Goal: Task Accomplishment & Management: Manage account settings

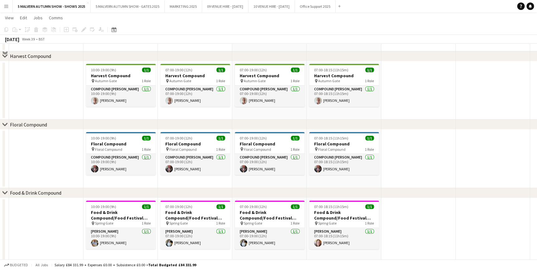
scroll to position [2244, 0]
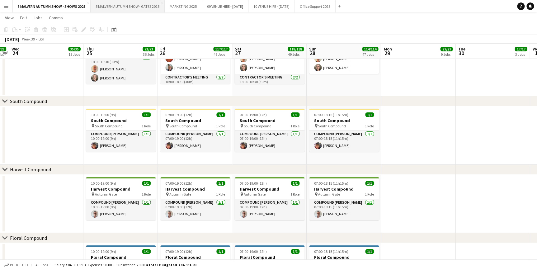
click at [117, 0] on button "5 MALVERN AUTUMN SHOW - GATES 2025 Close" at bounding box center [128, 6] width 74 height 12
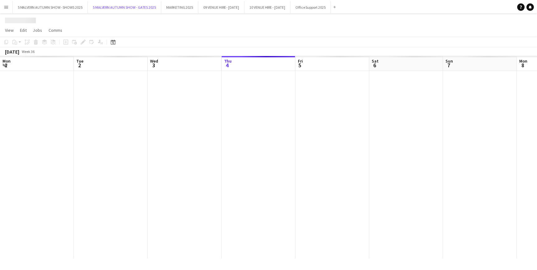
scroll to position [0, 149]
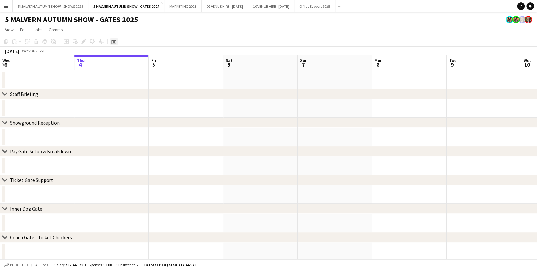
click at [116, 39] on div "Date picker" at bounding box center [113, 41] width 7 height 7
click at [149, 121] on span "26" at bounding box center [147, 118] width 7 height 7
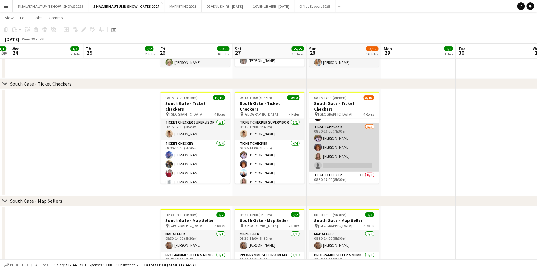
scroll to position [68, 0]
click at [350, 121] on app-card-role "Ticket Checker [DATE] 08:30-16:00 (7h30m) [PERSON_NAME] [PERSON_NAME] [PERSON_N…" at bounding box center [344, 144] width 70 height 48
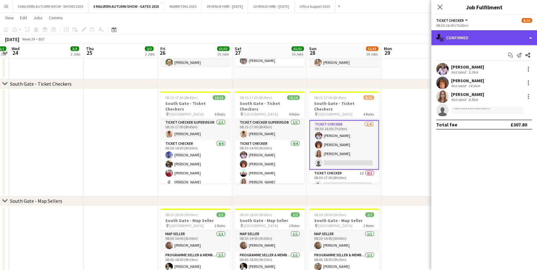
click at [489, 37] on div "single-neutral-actions-check-2 Confirmed" at bounding box center [484, 37] width 106 height 15
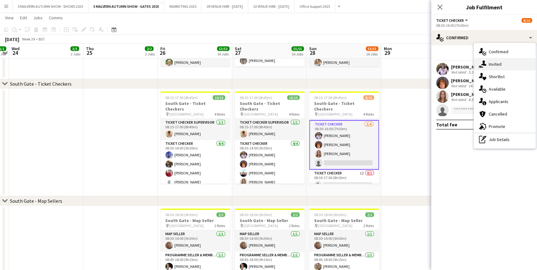
click at [499, 69] on div "single-neutral-actions-share-1 Invited" at bounding box center [505, 64] width 62 height 12
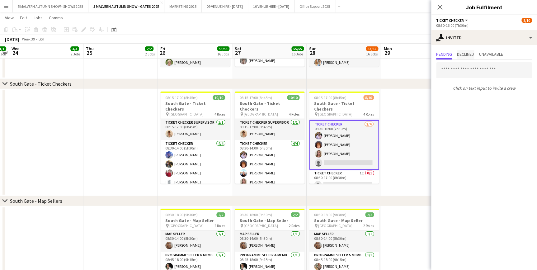
click at [463, 50] on span "Declined" at bounding box center [465, 54] width 17 height 9
click at [445, 54] on span "Pending" at bounding box center [444, 54] width 16 height 4
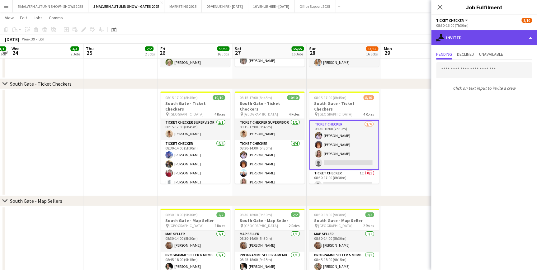
click at [467, 40] on div "single-neutral-actions-share-1 Invited" at bounding box center [484, 37] width 106 height 15
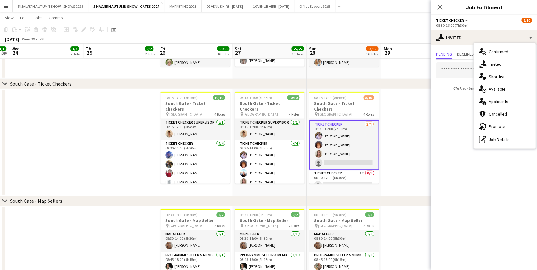
click at [418, 113] on app-date-cell at bounding box center [418, 142] width 74 height 107
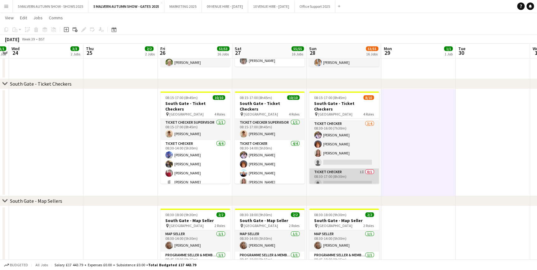
click at [350, 171] on app-card-role "Ticket Checker 1I 0/1 08:30-17:00 (8h30m) single-neutral-actions" at bounding box center [344, 178] width 70 height 21
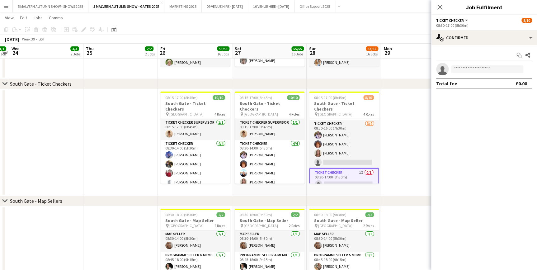
click at [485, 27] on div "08:30-17:00 (8h30m)" at bounding box center [484, 25] width 96 height 5
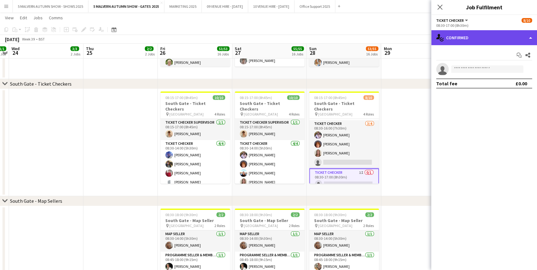
click at [485, 38] on div "single-neutral-actions-check-2 Confirmed" at bounding box center [484, 37] width 106 height 15
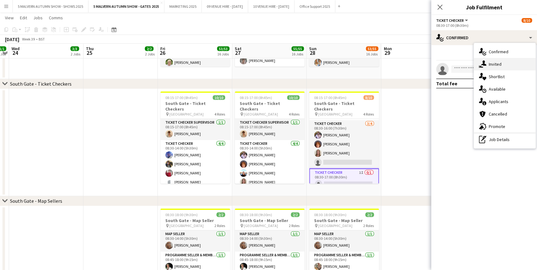
click at [505, 64] on div "single-neutral-actions-share-1 Invited" at bounding box center [505, 64] width 62 height 12
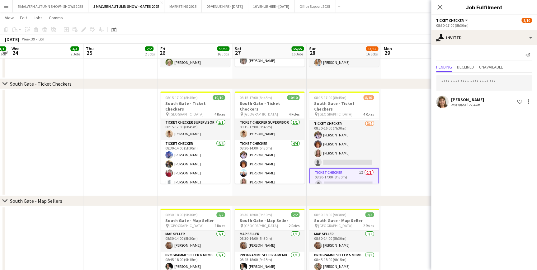
click at [441, 96] on app-user-avatar at bounding box center [442, 102] width 12 height 12
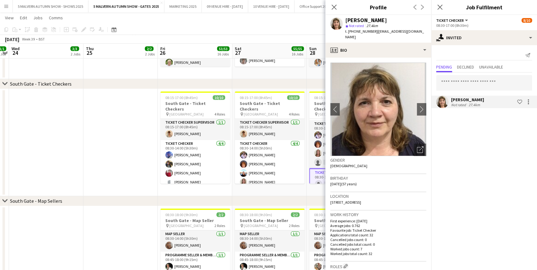
click at [99, 141] on app-date-cell at bounding box center [120, 142] width 74 height 107
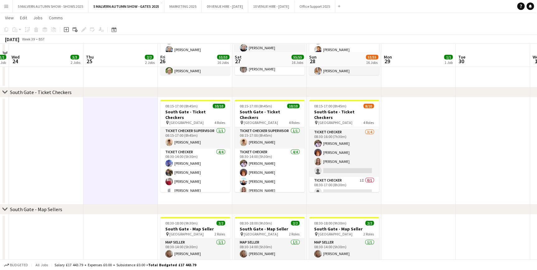
scroll to position [849, 0]
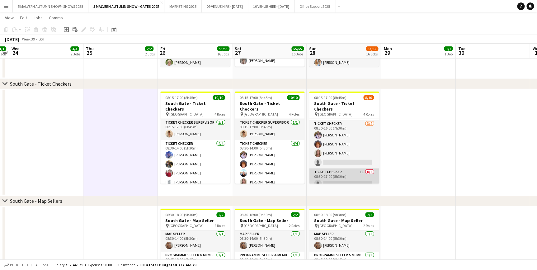
click at [348, 168] on app-card-role "Ticket Checker 1I 0/1 08:30-17:00 (8h30m) single-neutral-actions" at bounding box center [344, 178] width 70 height 21
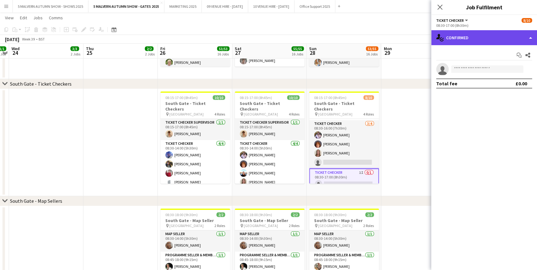
click at [466, 35] on div "single-neutral-actions-check-2 Confirmed" at bounding box center [484, 37] width 106 height 15
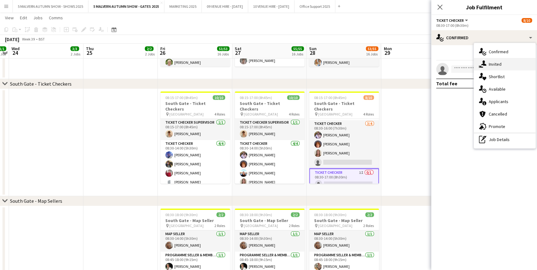
click at [496, 67] on div "single-neutral-actions-share-1 Invited" at bounding box center [505, 64] width 62 height 12
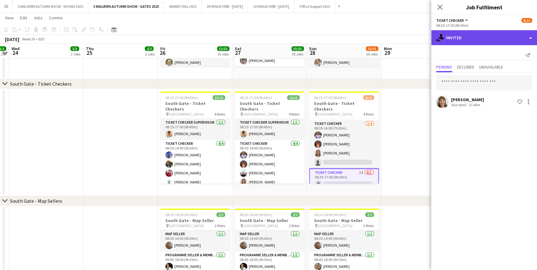
click at [463, 43] on div "single-neutral-actions-share-1 Invited" at bounding box center [484, 37] width 106 height 15
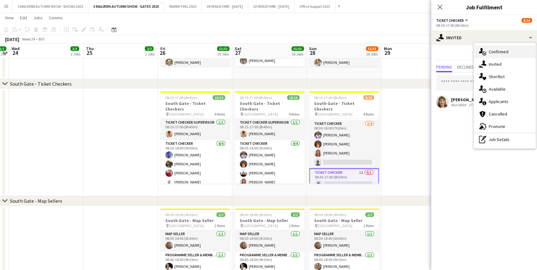
click at [497, 53] on span "Confirmed" at bounding box center [499, 52] width 20 height 6
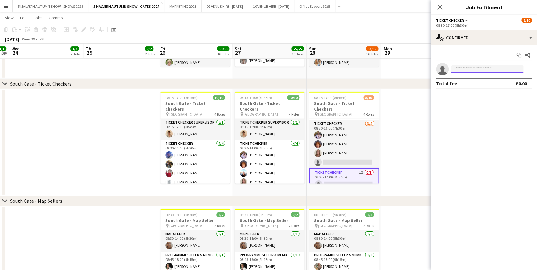
click at [463, 67] on input at bounding box center [487, 68] width 72 height 7
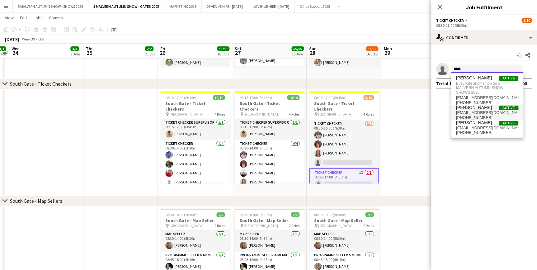
type input "*****"
click at [476, 108] on span "[PERSON_NAME]" at bounding box center [474, 107] width 36 height 5
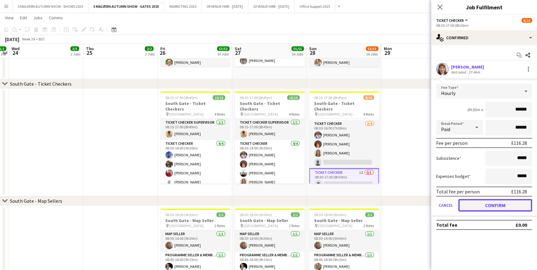
click at [485, 204] on button "Confirm" at bounding box center [495, 205] width 74 height 12
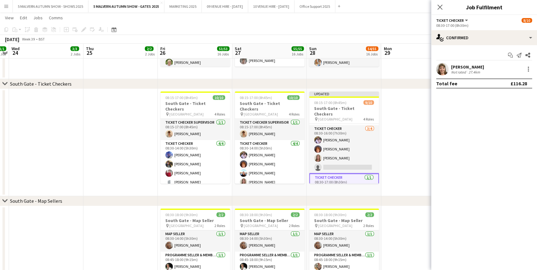
click at [414, 118] on app-date-cell at bounding box center [418, 142] width 74 height 107
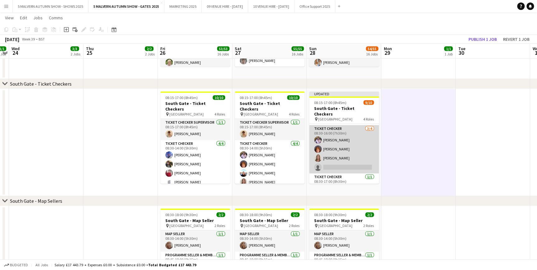
click at [351, 128] on app-card-role "Ticket Checker [DATE] 08:30-16:00 (7h30m) [PERSON_NAME] [PERSON_NAME] [PERSON_N…" at bounding box center [344, 149] width 70 height 48
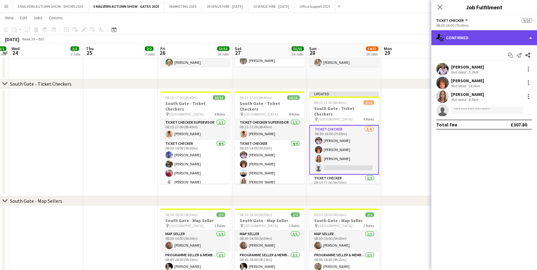
click at [457, 37] on div "single-neutral-actions-check-2 Confirmed" at bounding box center [484, 37] width 106 height 15
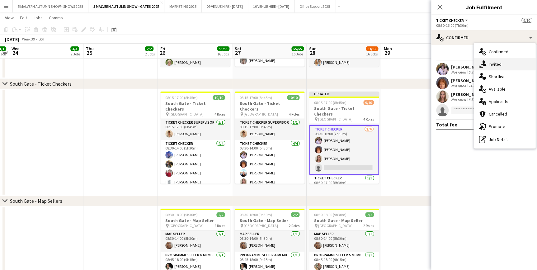
click at [505, 59] on div "single-neutral-actions-share-1 Invited" at bounding box center [505, 64] width 62 height 12
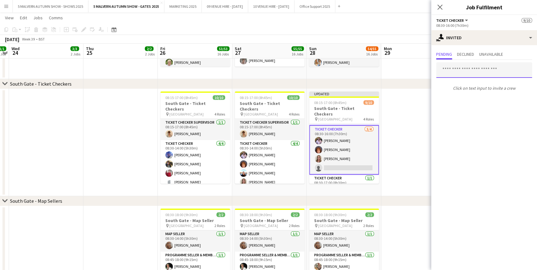
click at [459, 68] on input "text" at bounding box center [484, 70] width 96 height 16
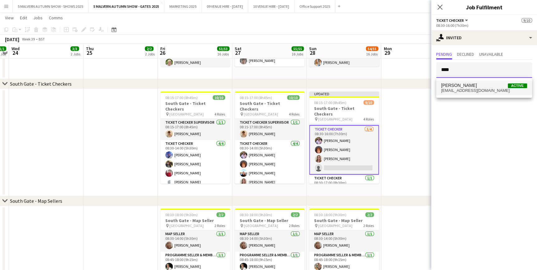
type input "****"
click at [456, 84] on span "[PERSON_NAME]" at bounding box center [459, 85] width 36 height 5
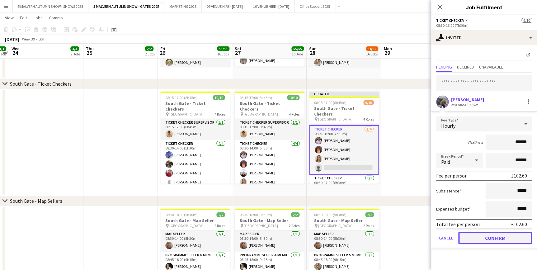
click at [507, 232] on button "Confirm" at bounding box center [495, 238] width 74 height 12
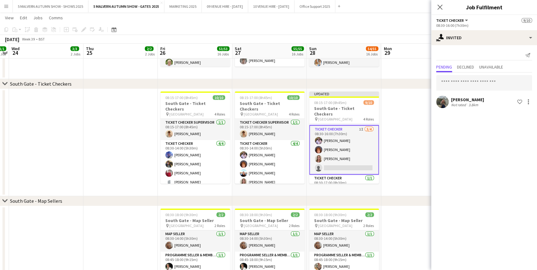
click at [433, 168] on mat-expansion-panel "user-plus Invited Send notification Pending Declined Unavailable [PERSON_NAME] …" at bounding box center [484, 157] width 106 height 225
click at [418, 158] on app-date-cell at bounding box center [418, 142] width 74 height 107
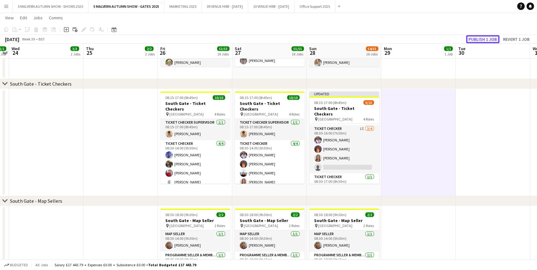
click at [486, 37] on button "Publish 1 job" at bounding box center [482, 39] width 33 height 8
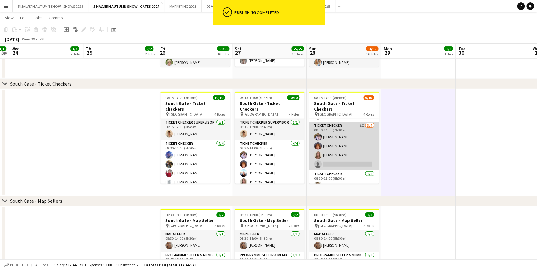
scroll to position [68, 0]
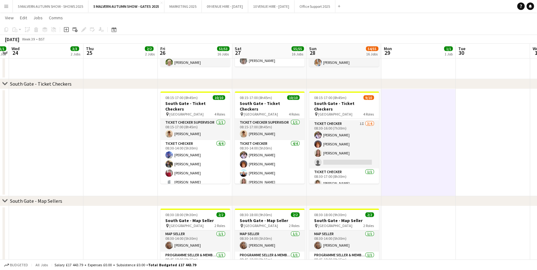
click at [9, 7] on button "Menu" at bounding box center [6, 6] width 12 height 12
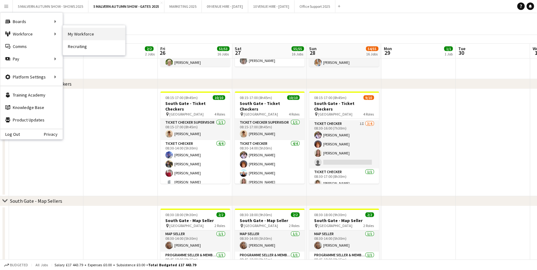
click at [74, 35] on link "My Workforce" at bounding box center [94, 34] width 62 height 12
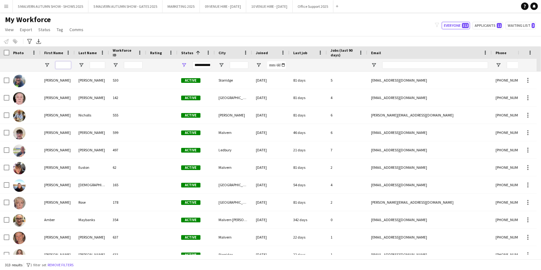
click at [68, 65] on input "First Name Filter Input" at bounding box center [63, 64] width 16 height 7
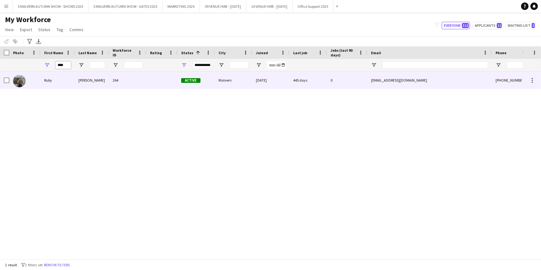
type input "****"
click at [393, 83] on div "[EMAIL_ADDRESS][DOMAIN_NAME]" at bounding box center [429, 80] width 124 height 17
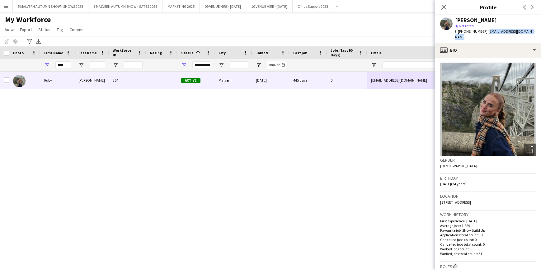
drag, startPoint x: 532, startPoint y: 30, endPoint x: 486, endPoint y: 35, distance: 45.7
click at [486, 35] on div "[PERSON_NAME] star Not rated t. [PHONE_NUMBER] | [EMAIL_ADDRESS][DOMAIN_NAME]" at bounding box center [488, 29] width 106 height 28
copy span "[EMAIL_ADDRESS][DOMAIN_NAME]"
click at [361, 156] on div "[PERSON_NAME] 264 Active Malvern [DATE] 445 days 0 [EMAIL_ADDRESS][DOMAIN_NAME]…" at bounding box center [261, 163] width 522 height 183
click at [385, 145] on div "[PERSON_NAME] 264 Active Malvern [DATE] 445 days 0 [EMAIL_ADDRESS][DOMAIN_NAME]…" at bounding box center [261, 163] width 522 height 183
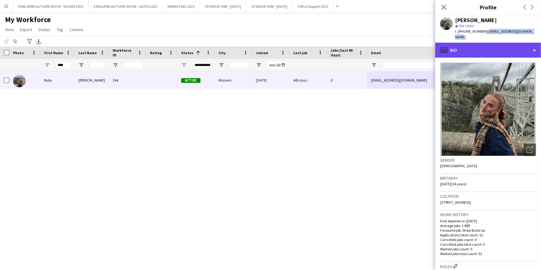
click at [529, 43] on div "profile Bio" at bounding box center [488, 50] width 106 height 15
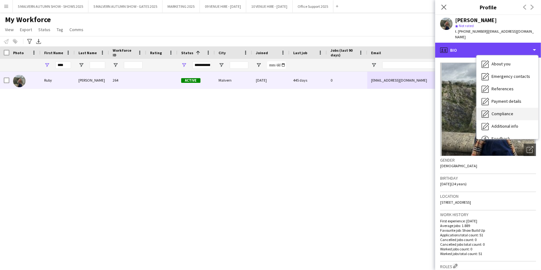
scroll to position [58, 0]
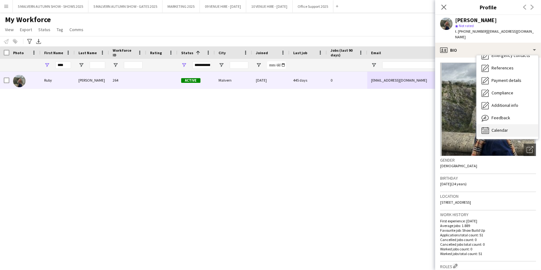
click at [512, 124] on div "Calendar Calendar" at bounding box center [507, 130] width 62 height 12
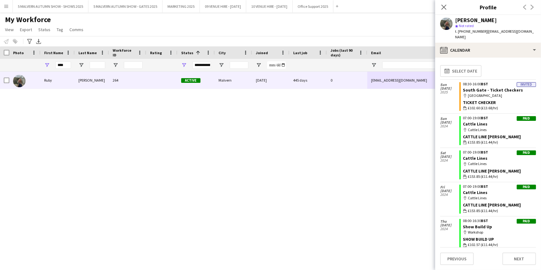
click at [367, 164] on div "[PERSON_NAME] 264 Active Malvern [DATE] 445 days 0 [EMAIL_ADDRESS][DOMAIN_NAME]…" at bounding box center [261, 163] width 522 height 183
click at [439, 6] on div "Close pop-in" at bounding box center [443, 7] width 17 height 14
click at [442, 6] on icon "Close pop-in" at bounding box center [444, 7] width 6 height 6
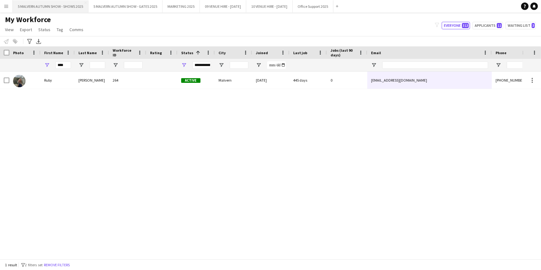
click at [59, 7] on button "5 MALVERN AUTUMN SHOW - SHOWS 2025 Close" at bounding box center [51, 6] width 76 height 12
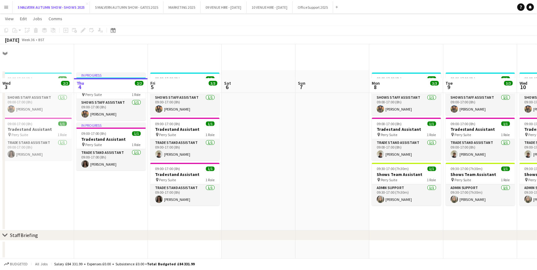
scroll to position [113, 0]
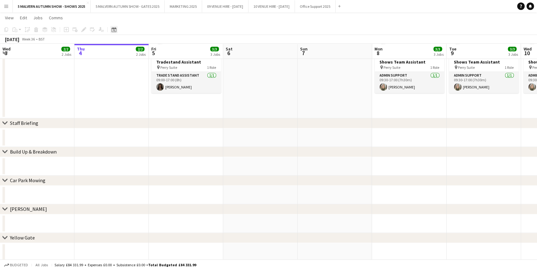
click at [114, 29] on icon "Date picker" at bounding box center [113, 29] width 5 height 5
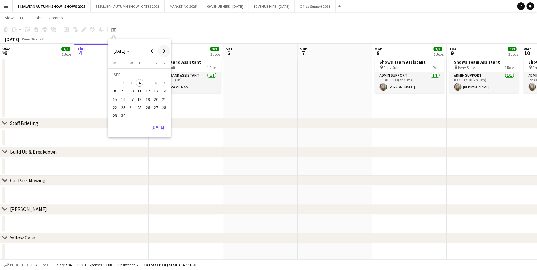
click at [162, 51] on span "Next month" at bounding box center [164, 51] width 12 height 12
click at [148, 48] on span "Previous month" at bounding box center [151, 51] width 12 height 12
click at [140, 105] on span "25" at bounding box center [139, 107] width 7 height 7
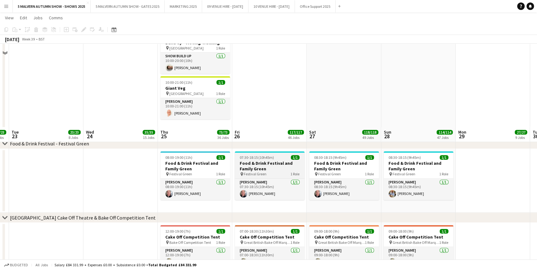
scroll to position [1329, 0]
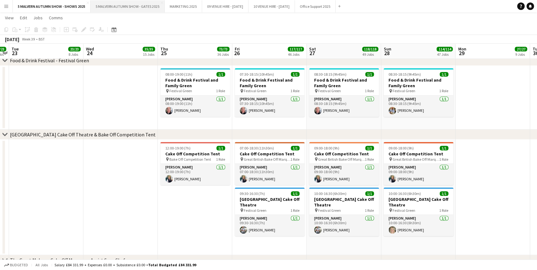
click at [116, 6] on button "5 MALVERN AUTUMN SHOW - GATES 2025 Close" at bounding box center [128, 6] width 74 height 12
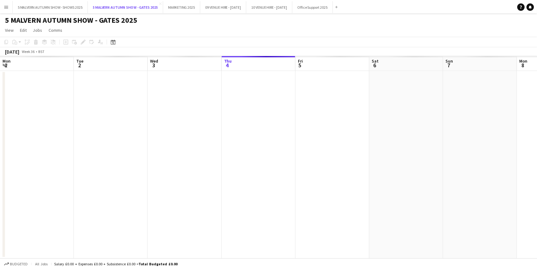
scroll to position [0, 149]
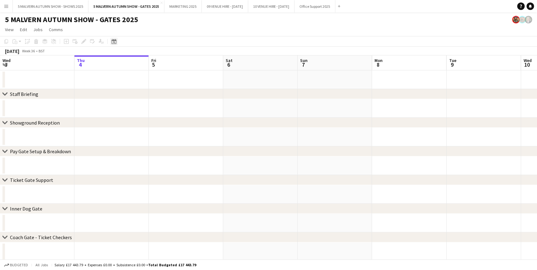
click at [112, 43] on icon "Date picker" at bounding box center [113, 41] width 5 height 5
click at [147, 117] on span "26" at bounding box center [147, 118] width 7 height 7
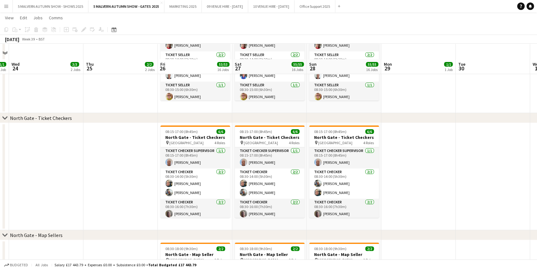
scroll to position [1142, 0]
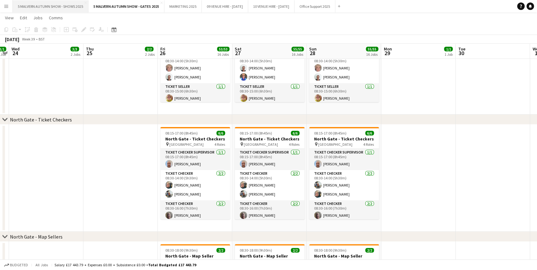
click at [30, 7] on button "5 MALVERN AUTUMN SHOW - SHOWS 2025 Close" at bounding box center [51, 6] width 76 height 12
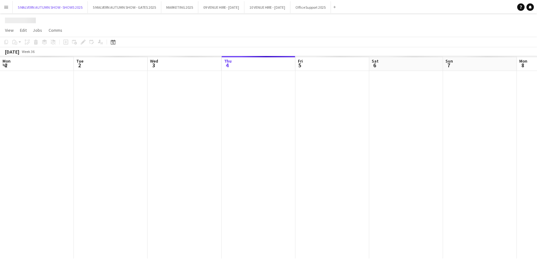
scroll to position [0, 149]
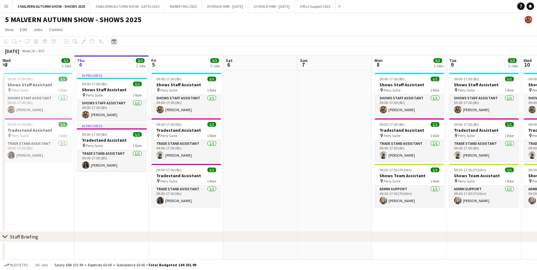
click at [112, 40] on icon at bounding box center [113, 41] width 5 height 5
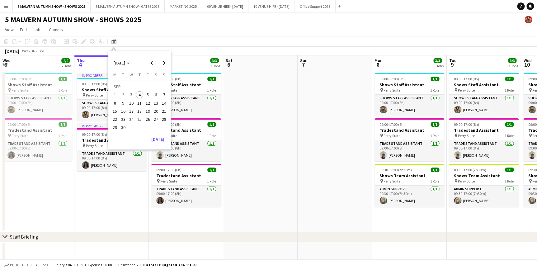
click at [146, 121] on span "26" at bounding box center [147, 118] width 7 height 7
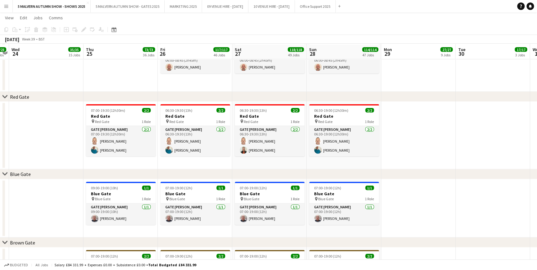
scroll to position [622, 0]
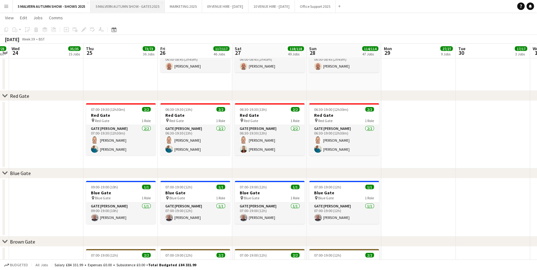
click at [146, 2] on button "5 MALVERN AUTUMN SHOW - GATES 2025 Close" at bounding box center [128, 6] width 74 height 12
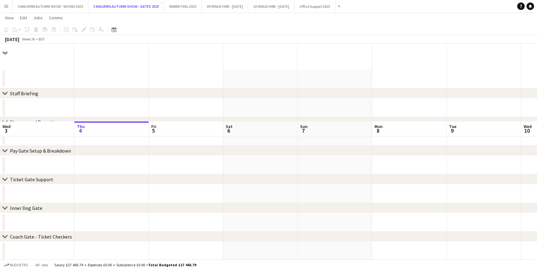
scroll to position [113, 0]
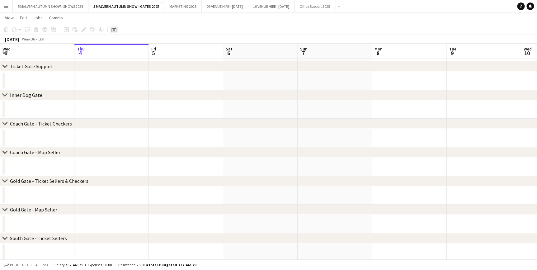
click at [113, 29] on icon at bounding box center [113, 29] width 5 height 5
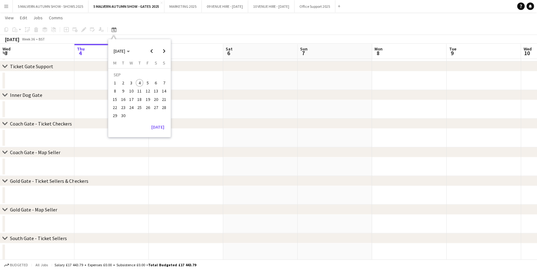
click at [146, 110] on span "26" at bounding box center [147, 107] width 7 height 7
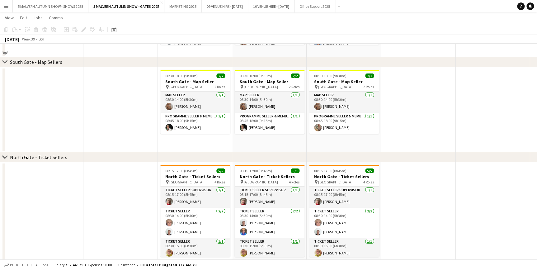
scroll to position [990, 0]
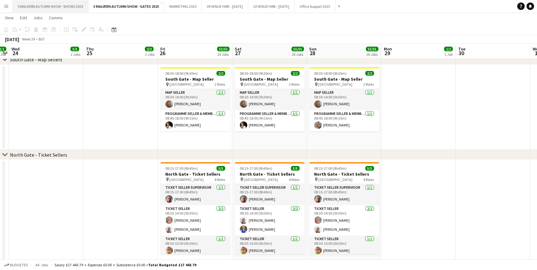
click at [71, 8] on button "5 MALVERN AUTUMN SHOW - SHOWS 2025 Close" at bounding box center [51, 6] width 76 height 12
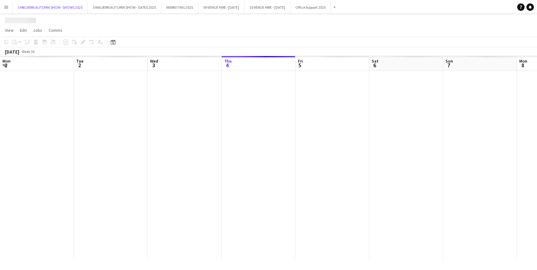
scroll to position [0, 149]
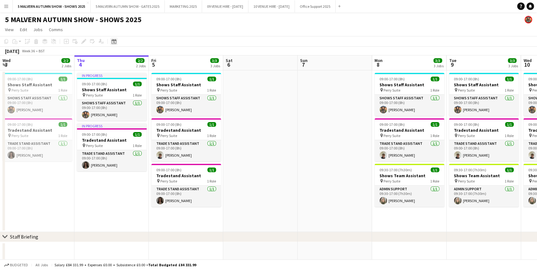
click at [112, 41] on icon "Date picker" at bounding box center [113, 41] width 5 height 5
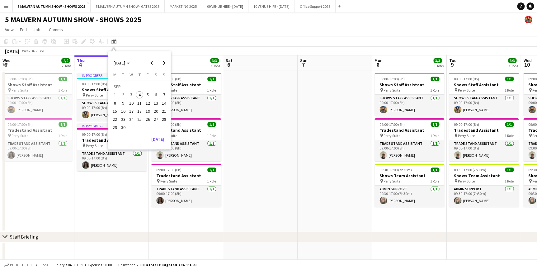
click at [148, 119] on span "26" at bounding box center [147, 118] width 7 height 7
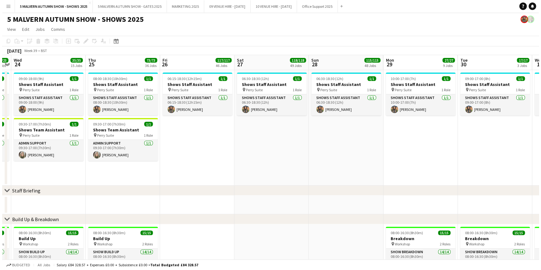
scroll to position [0, 0]
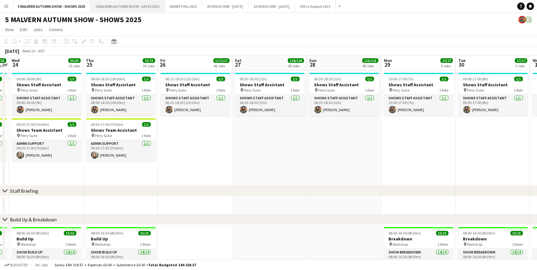
click at [127, 6] on button "5 MALVERN AUTUMN SHOW - GATES 2025 Close" at bounding box center [128, 6] width 74 height 12
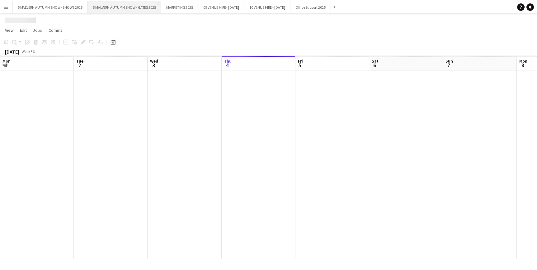
scroll to position [0, 149]
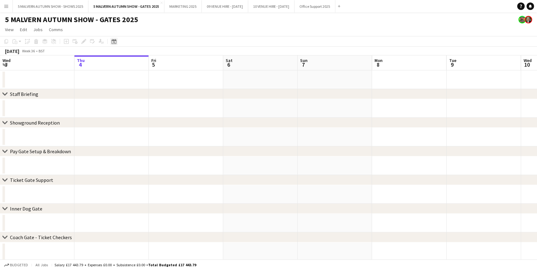
click at [115, 41] on icon "Date picker" at bounding box center [113, 41] width 5 height 5
click at [135, 118] on button "24" at bounding box center [131, 119] width 8 height 8
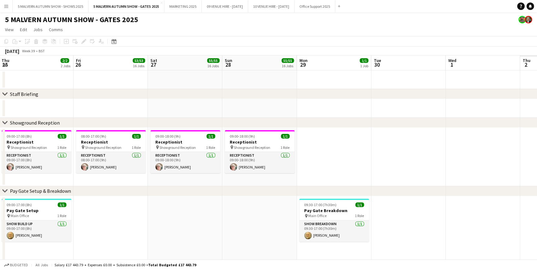
scroll to position [0, 186]
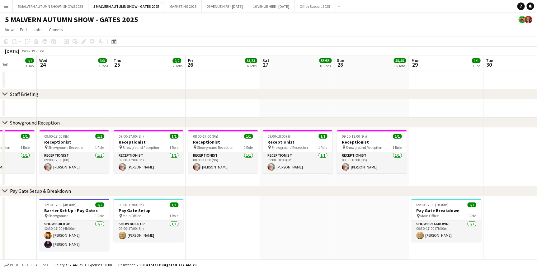
drag, startPoint x: 267, startPoint y: 59, endPoint x: 146, endPoint y: 63, distance: 121.1
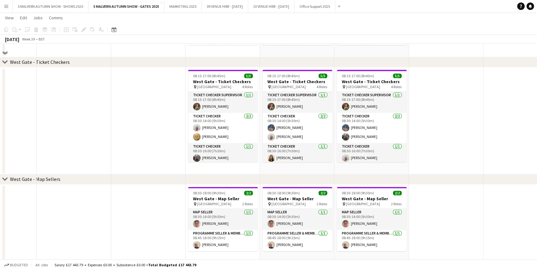
scroll to position [1538, 0]
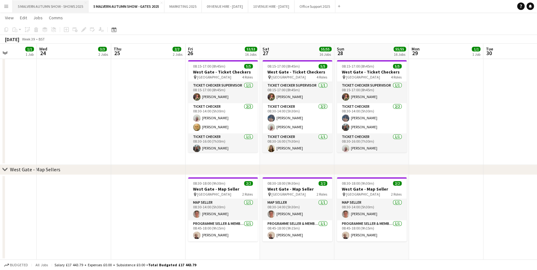
click at [47, 9] on button "5 MALVERN AUTUMN SHOW - SHOWS 2025 Close" at bounding box center [51, 6] width 76 height 12
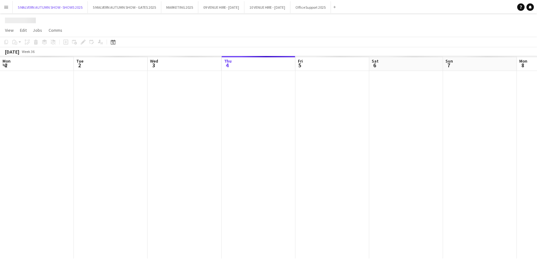
scroll to position [0, 149]
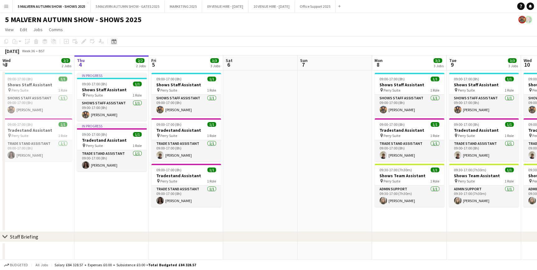
click at [111, 40] on icon "Date picker" at bounding box center [113, 41] width 5 height 5
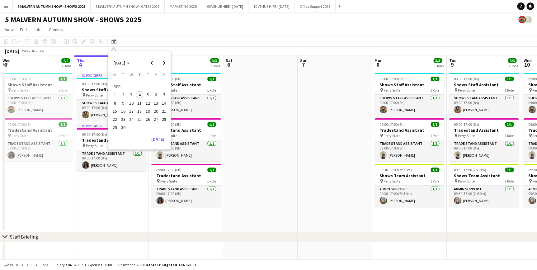
click at [143, 116] on button "25" at bounding box center [139, 119] width 8 height 8
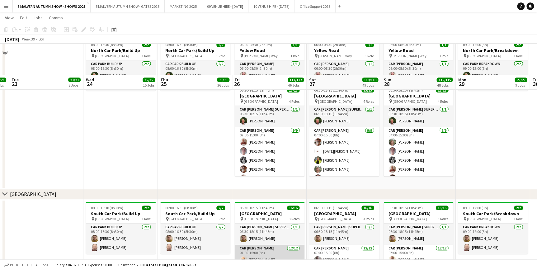
scroll to position [3619, 0]
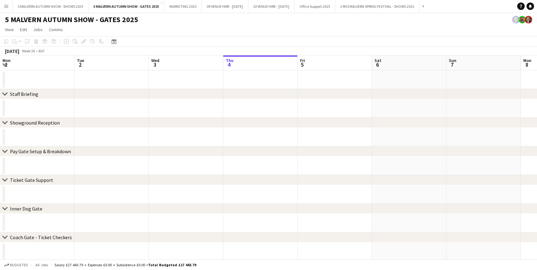
scroll to position [0, 149]
